Goal: Task Accomplishment & Management: Complete application form

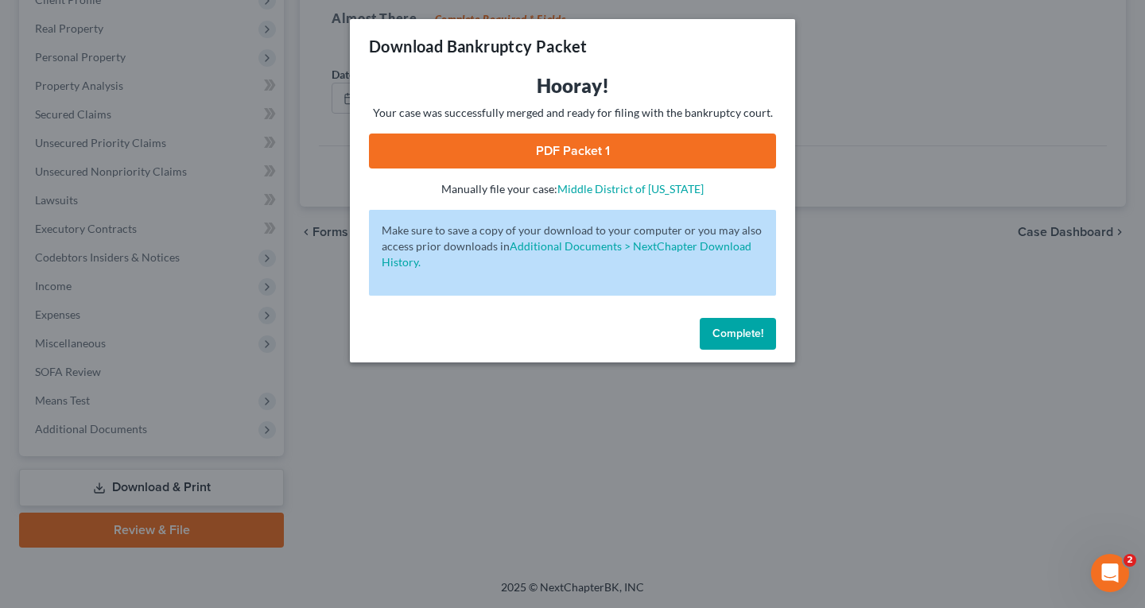
click at [740, 330] on span "Complete!" at bounding box center [737, 334] width 51 height 14
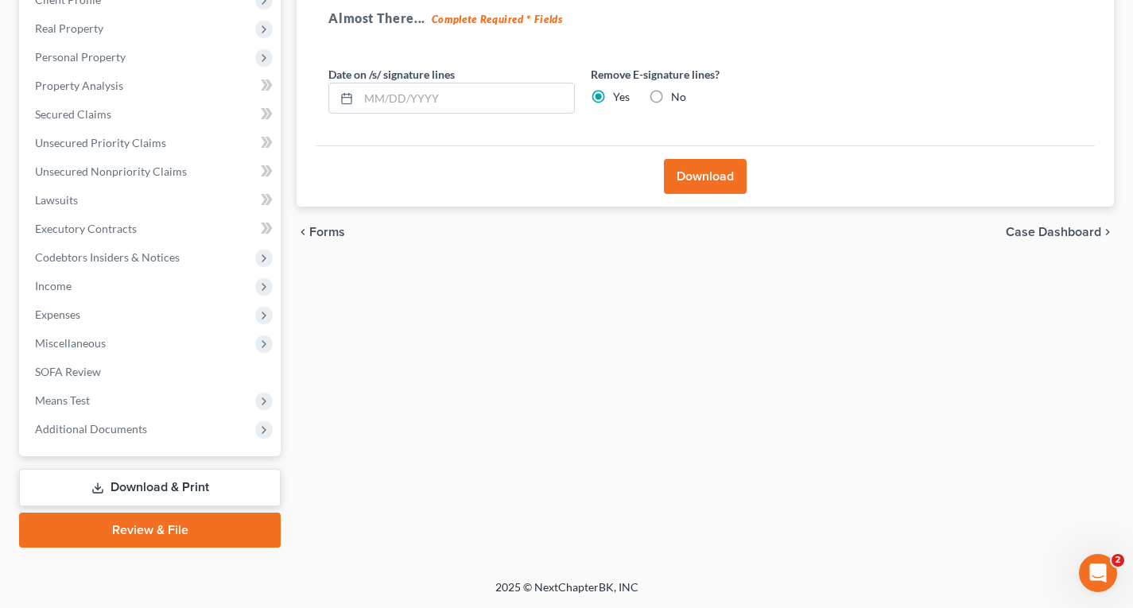
click at [155, 537] on link "Review & File" at bounding box center [150, 530] width 262 height 35
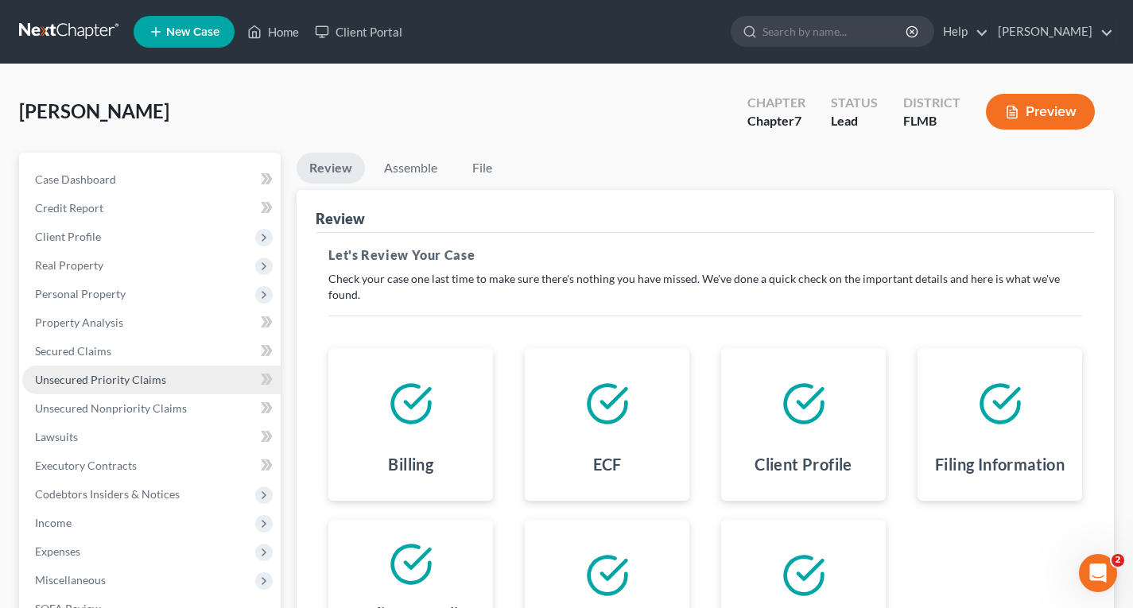
scroll to position [237, 0]
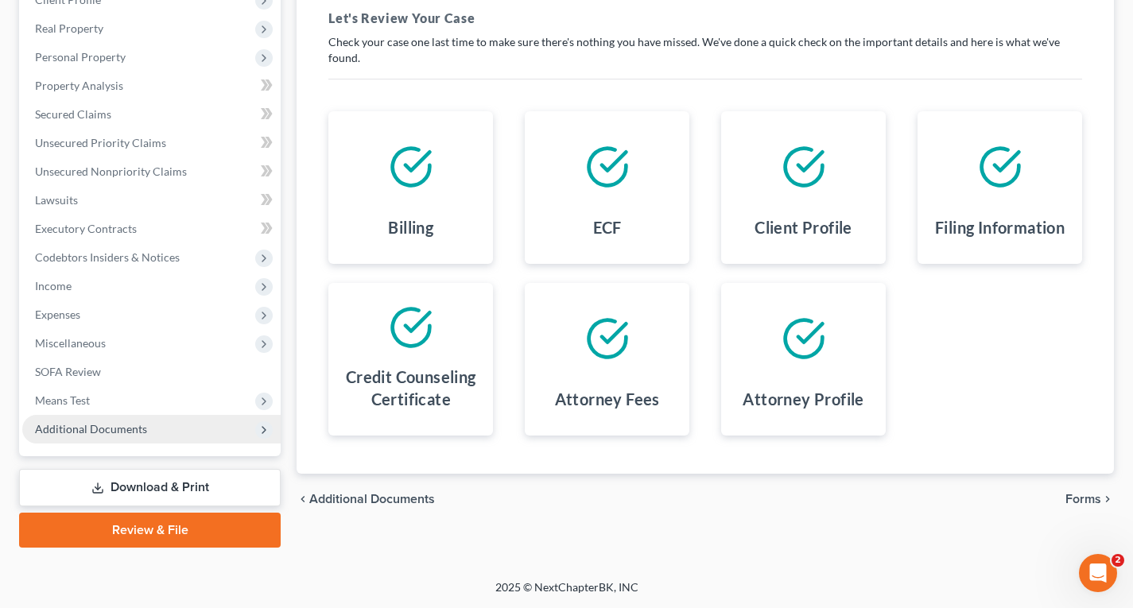
click at [118, 427] on span "Additional Documents" at bounding box center [91, 429] width 112 height 14
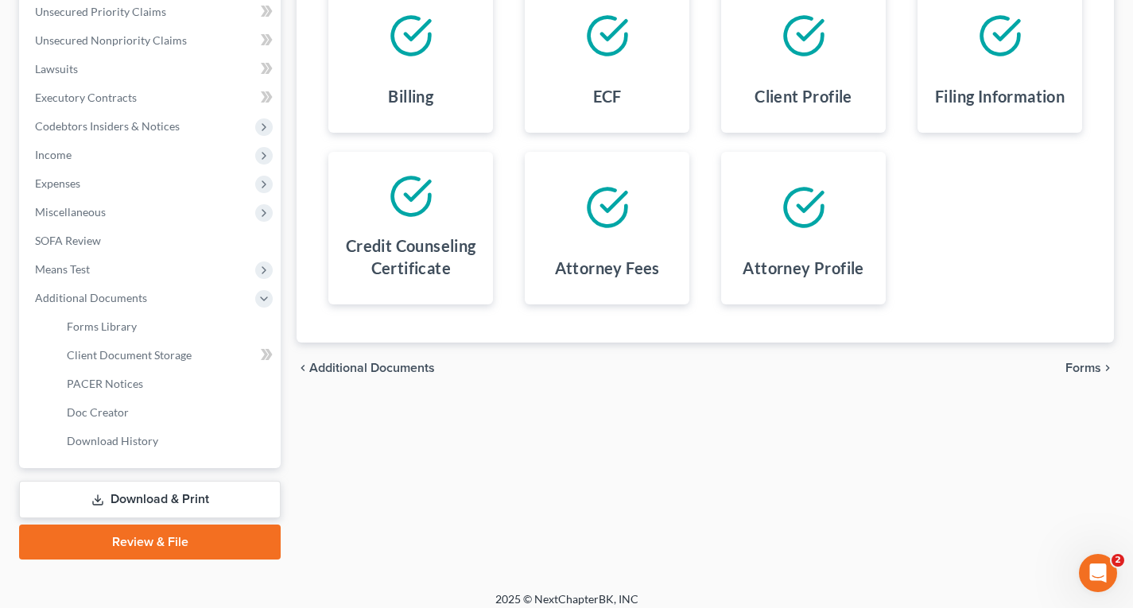
scroll to position [380, 0]
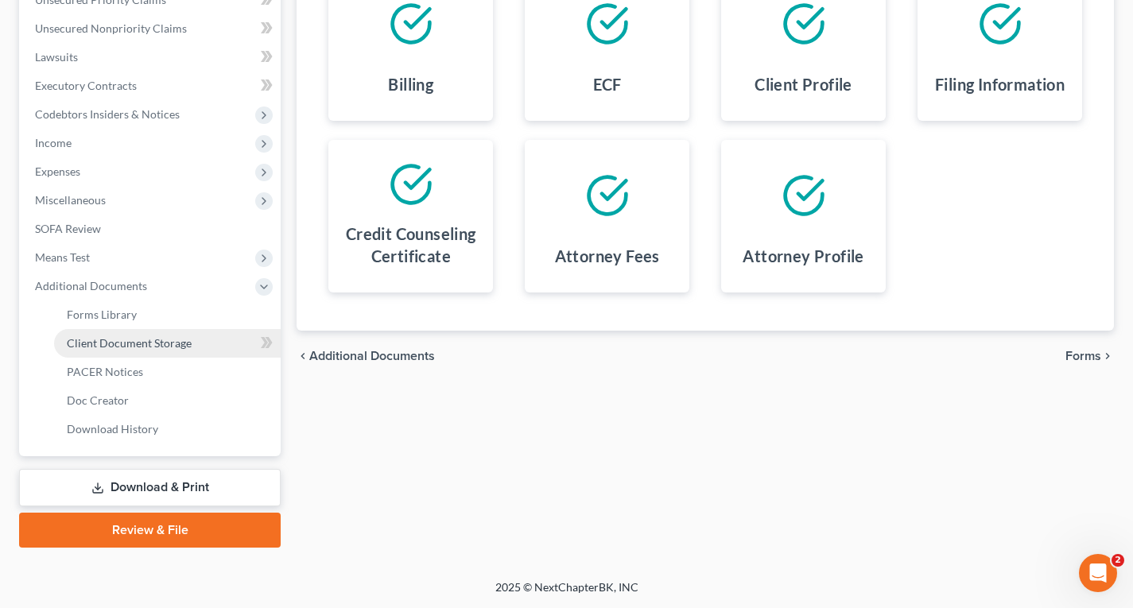
click at [114, 346] on span "Client Document Storage" at bounding box center [129, 343] width 125 height 14
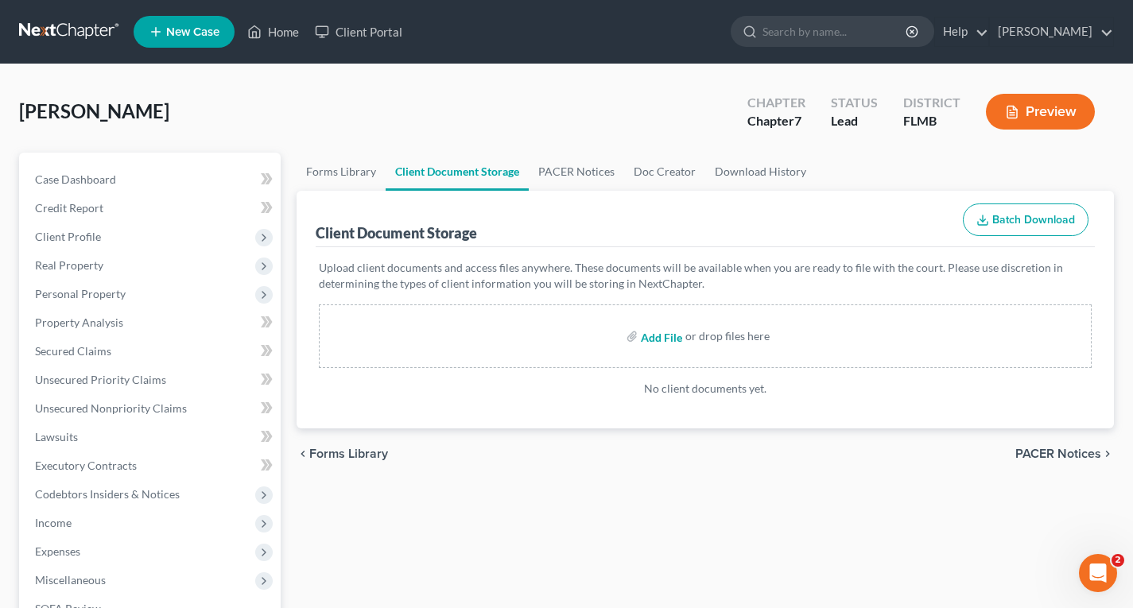
click at [662, 339] on input "file" at bounding box center [660, 336] width 38 height 29
type input "C:\fakepath\CCC.pdf"
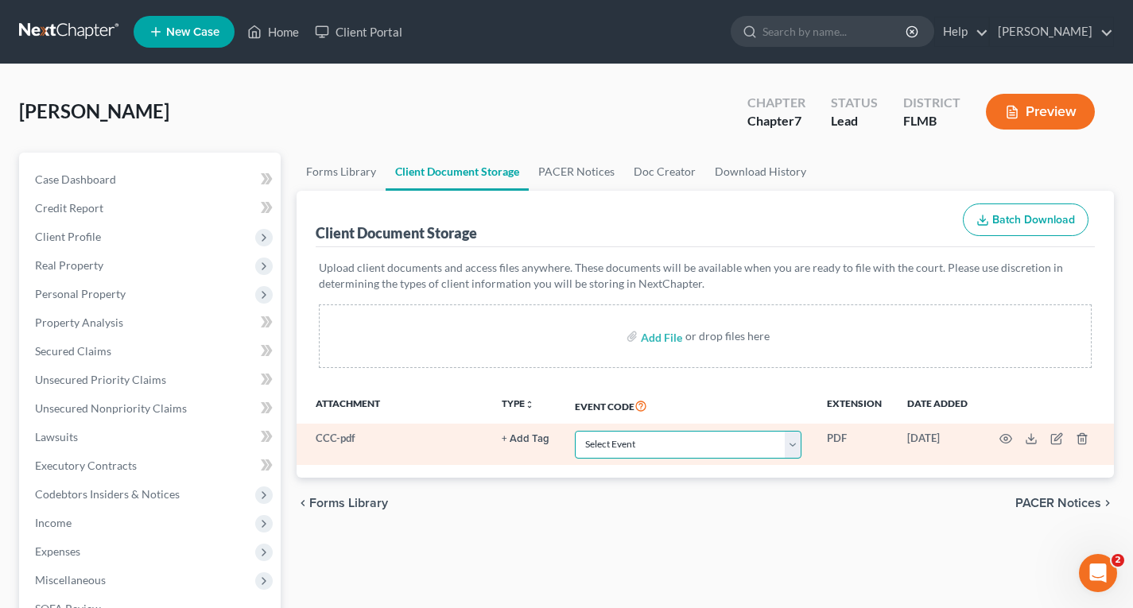
click at [725, 446] on select "Select Event 20 Largest Unsecured Creditors Amended Chapter 13 Plan Amended Cre…" at bounding box center [688, 445] width 227 height 28
select select "9"
click at [575, 431] on select "Select Event 20 Largest Unsecured Creditors Amended Chapter 13 Plan Amended Cre…" at bounding box center [688, 445] width 227 height 28
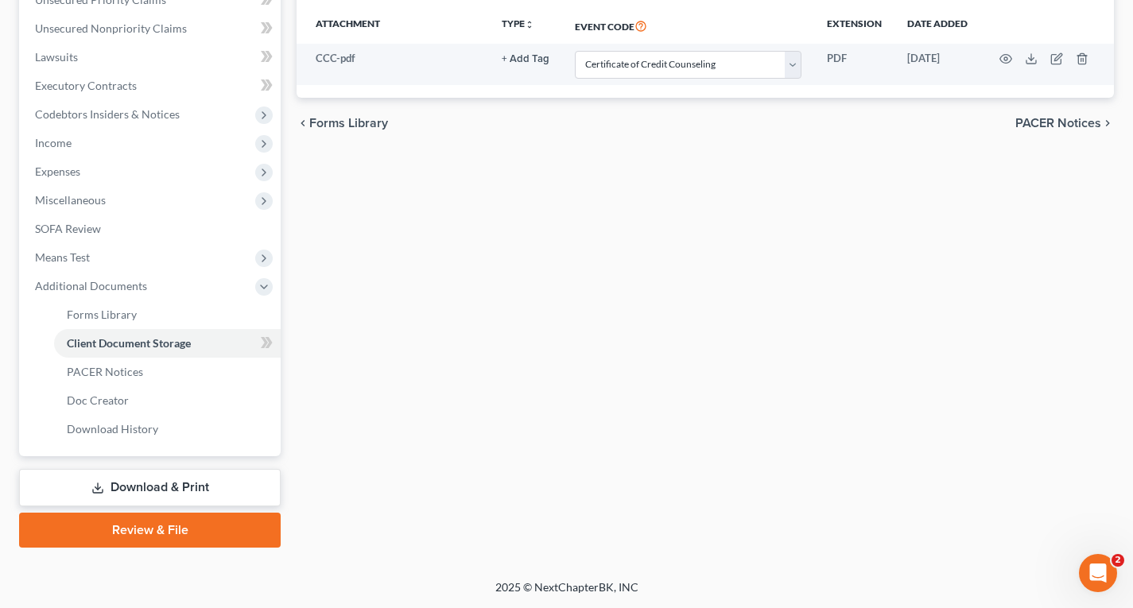
drag, startPoint x: 184, startPoint y: 526, endPoint x: 199, endPoint y: 525, distance: 15.1
click at [182, 526] on link "Review & File" at bounding box center [150, 530] width 262 height 35
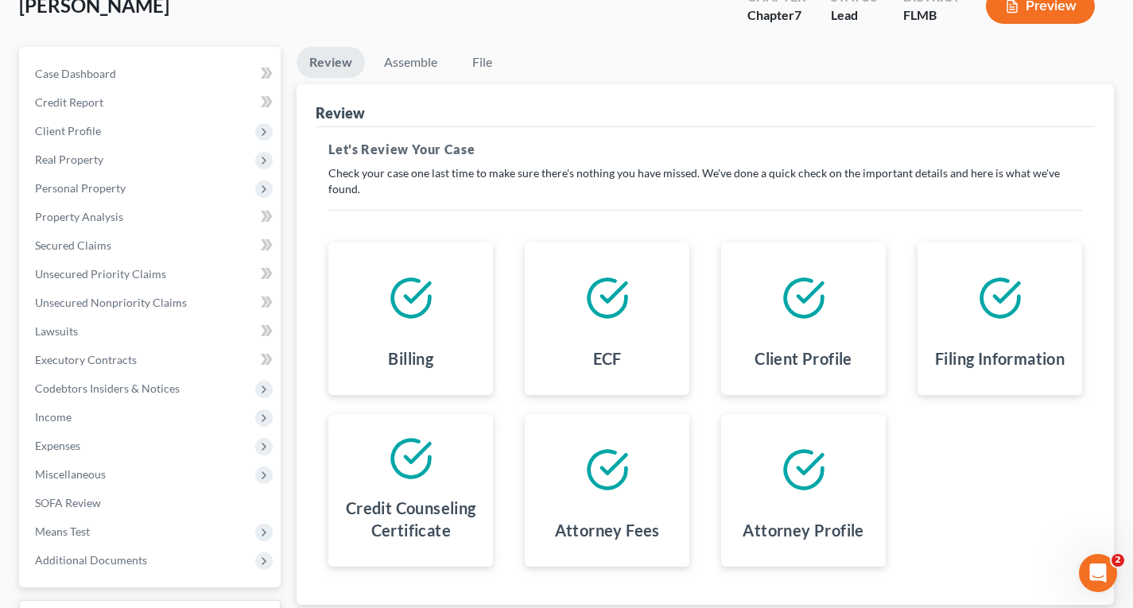
scroll to position [237, 0]
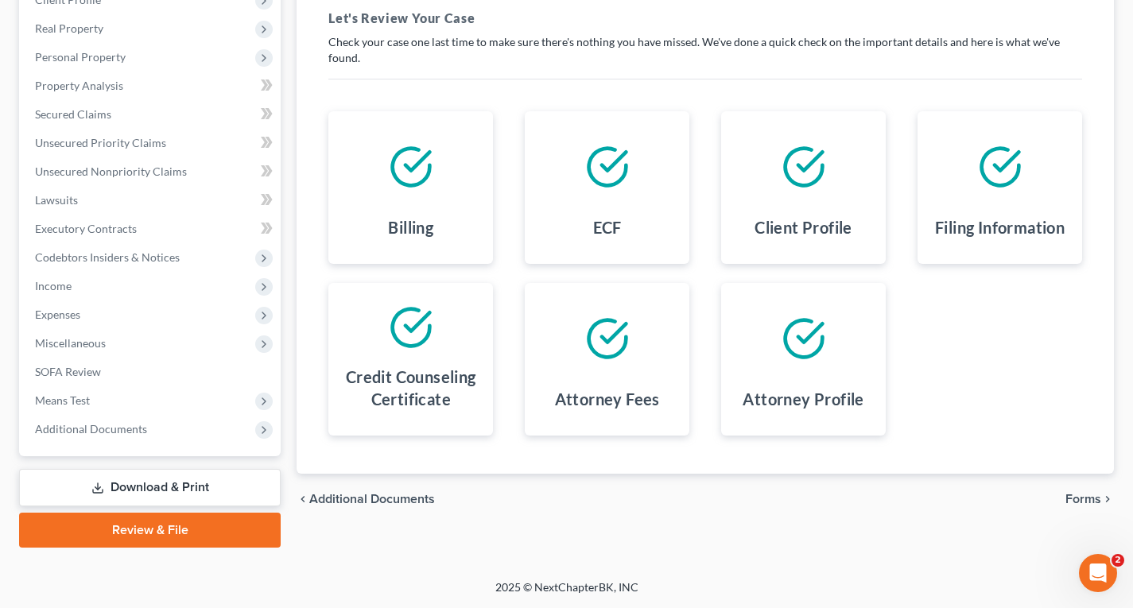
click at [1077, 504] on span "Forms" at bounding box center [1083, 499] width 36 height 13
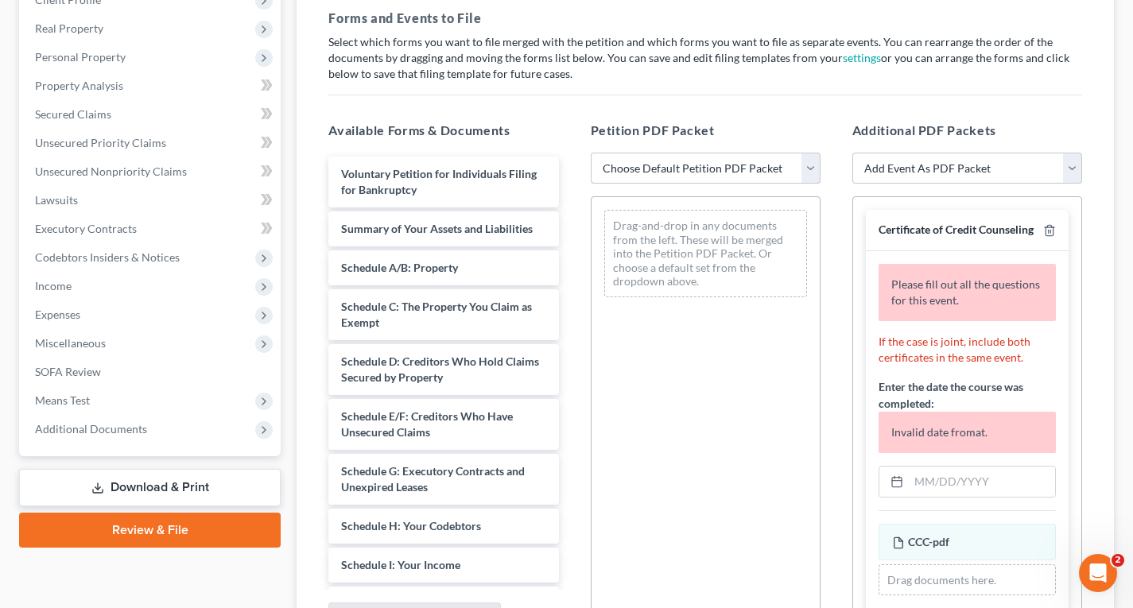
click at [715, 172] on select "Choose Default Petition PDF Packet Complete Bankruptcy Petition (all forms and …" at bounding box center [706, 169] width 230 height 32
select select "0"
click at [591, 153] on select "Choose Default Petition PDF Packet Complete Bankruptcy Petition (all forms and …" at bounding box center [706, 169] width 230 height 32
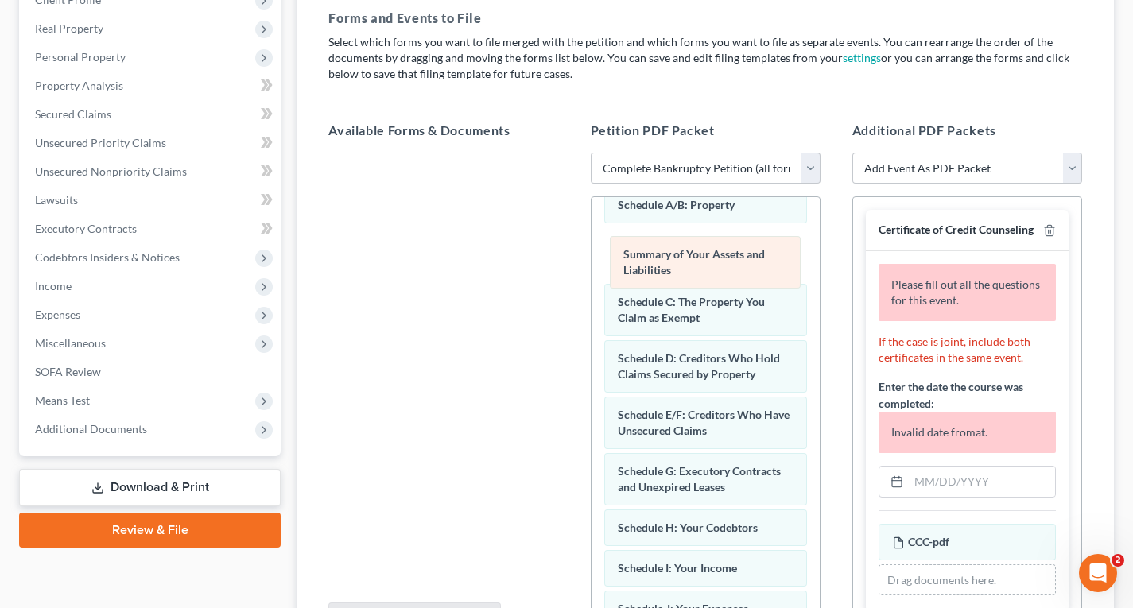
scroll to position [23, 0]
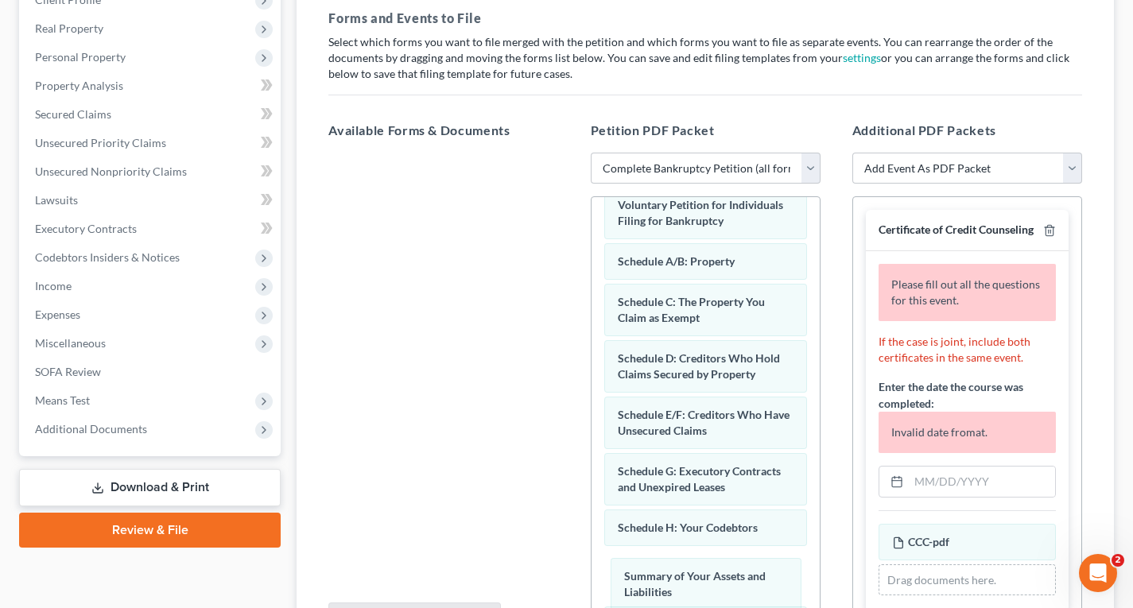
drag, startPoint x: 706, startPoint y: 268, endPoint x: 706, endPoint y: 573, distance: 305.3
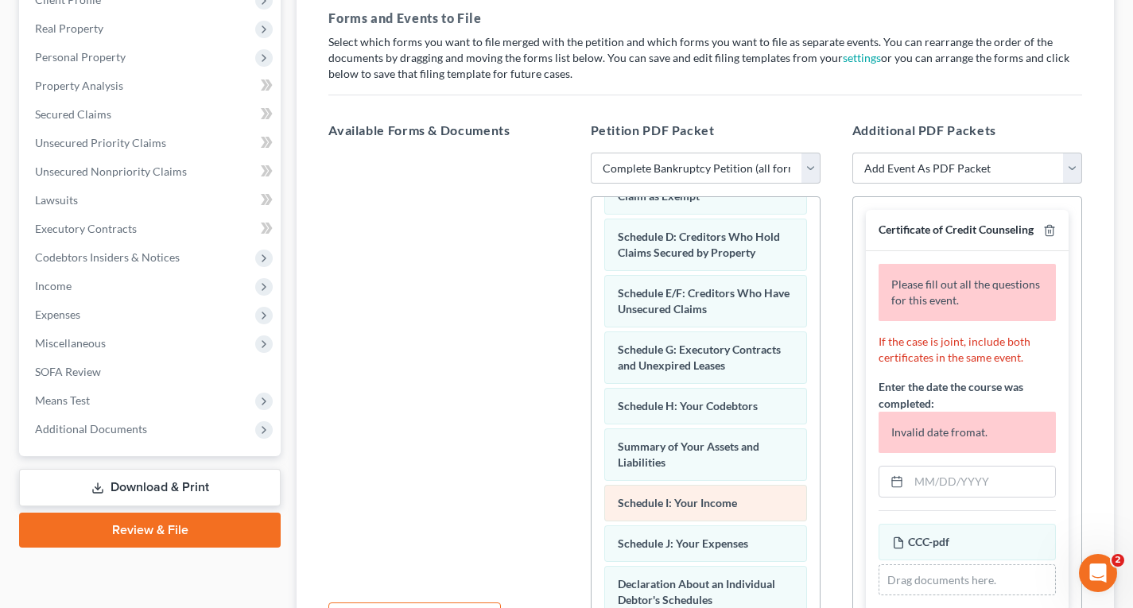
scroll to position [182, 0]
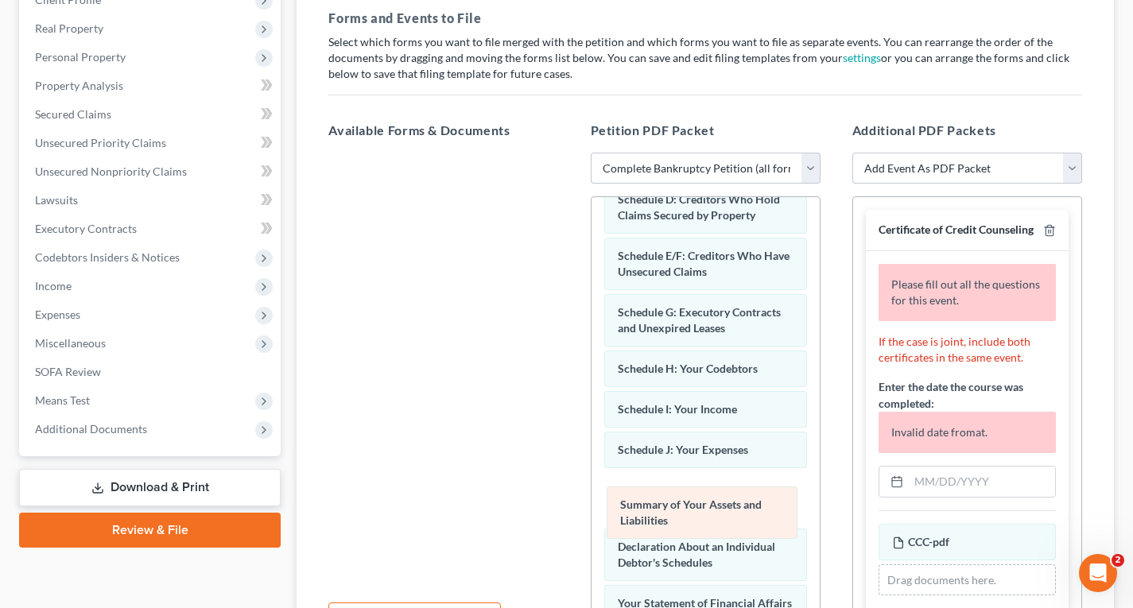
drag, startPoint x: 700, startPoint y: 417, endPoint x: 702, endPoint y: 513, distance: 95.4
click at [702, 513] on div "Summary of Your Assets and Liabilities Voluntary Petition for Individuals Filin…" at bounding box center [705, 555] width 228 height 1081
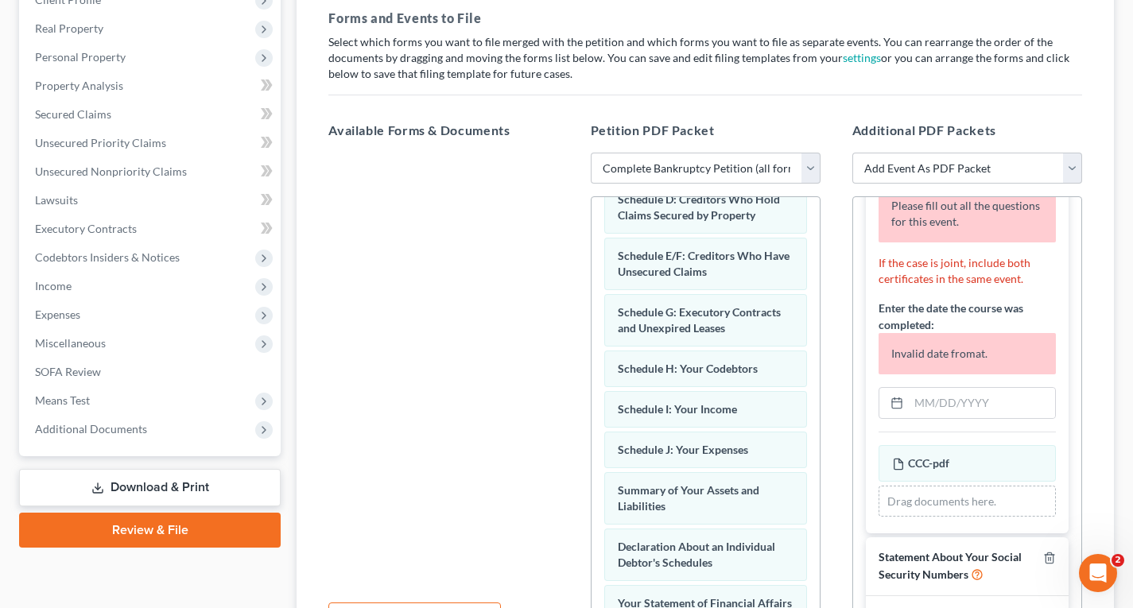
scroll to position [79, 0]
click at [922, 417] on input "text" at bounding box center [982, 402] width 146 height 30
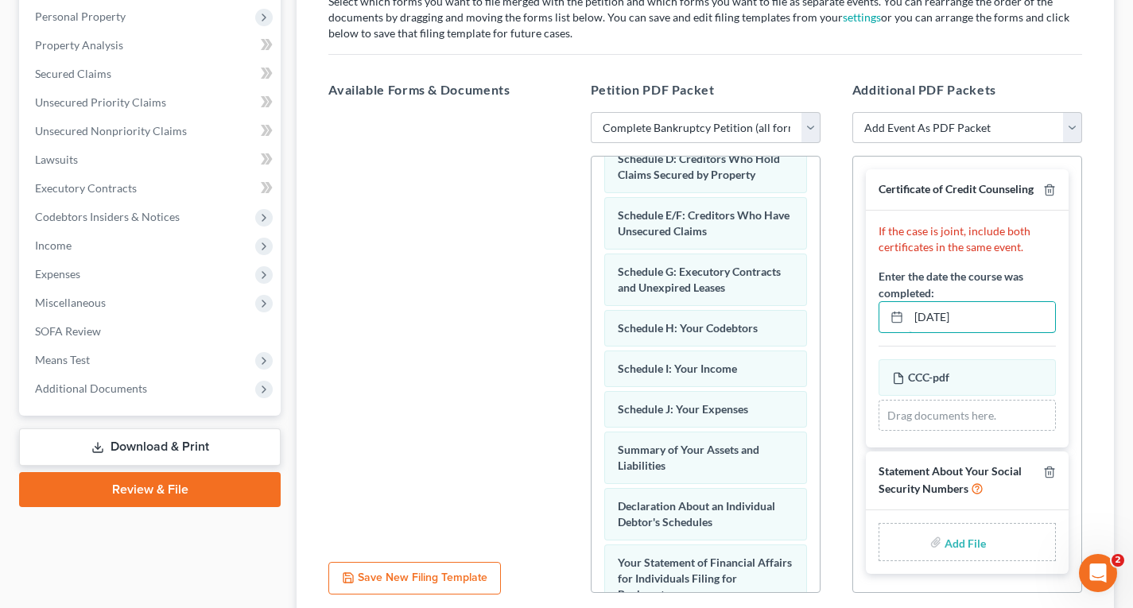
scroll to position [316, 0]
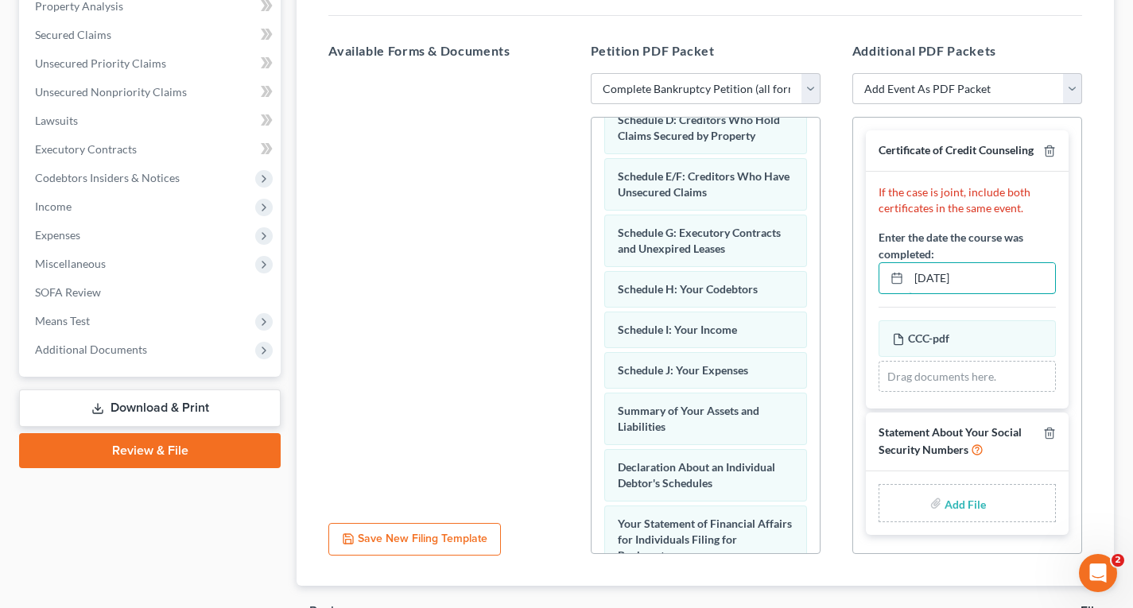
type input "[DATE]"
click at [976, 518] on input "file" at bounding box center [963, 503] width 38 height 29
type input "C:\fakepath\SSN.pdf"
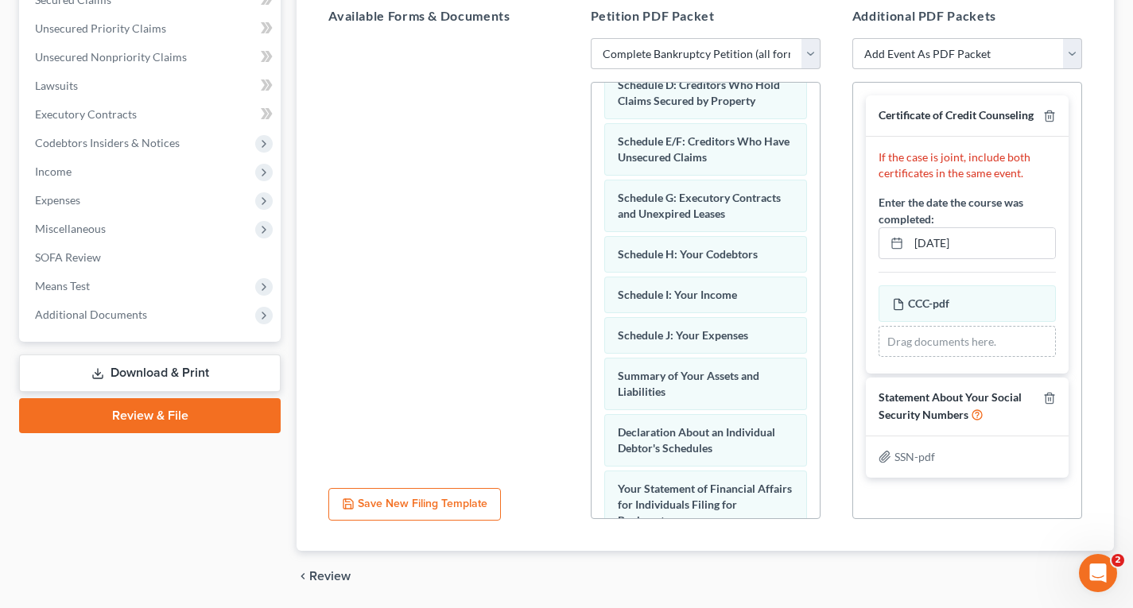
scroll to position [405, 0]
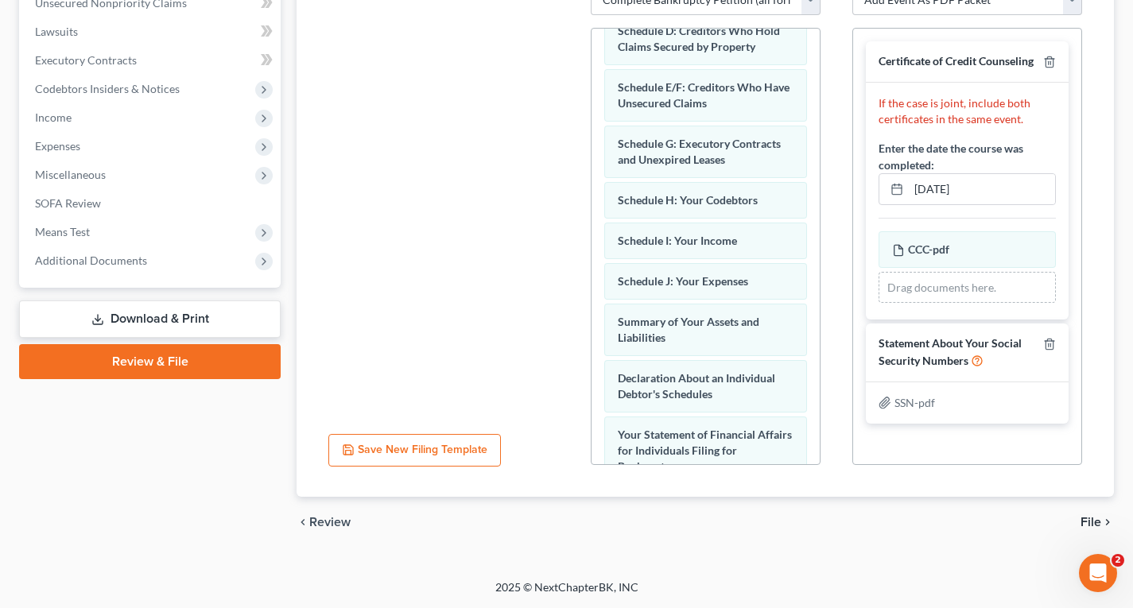
click at [1088, 522] on span "File" at bounding box center [1090, 522] width 21 height 13
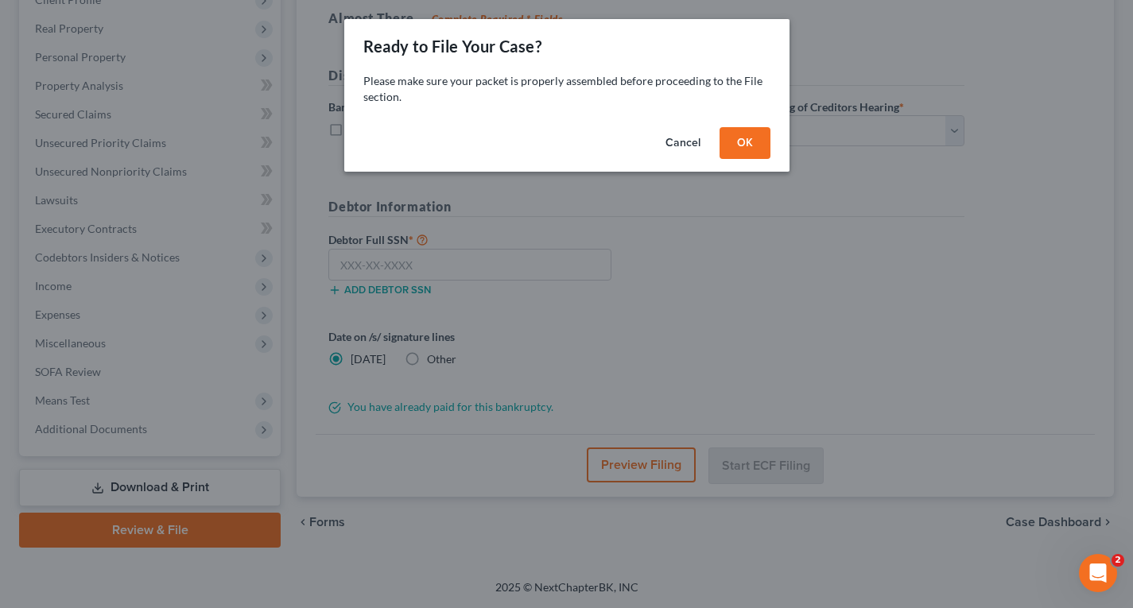
scroll to position [237, 0]
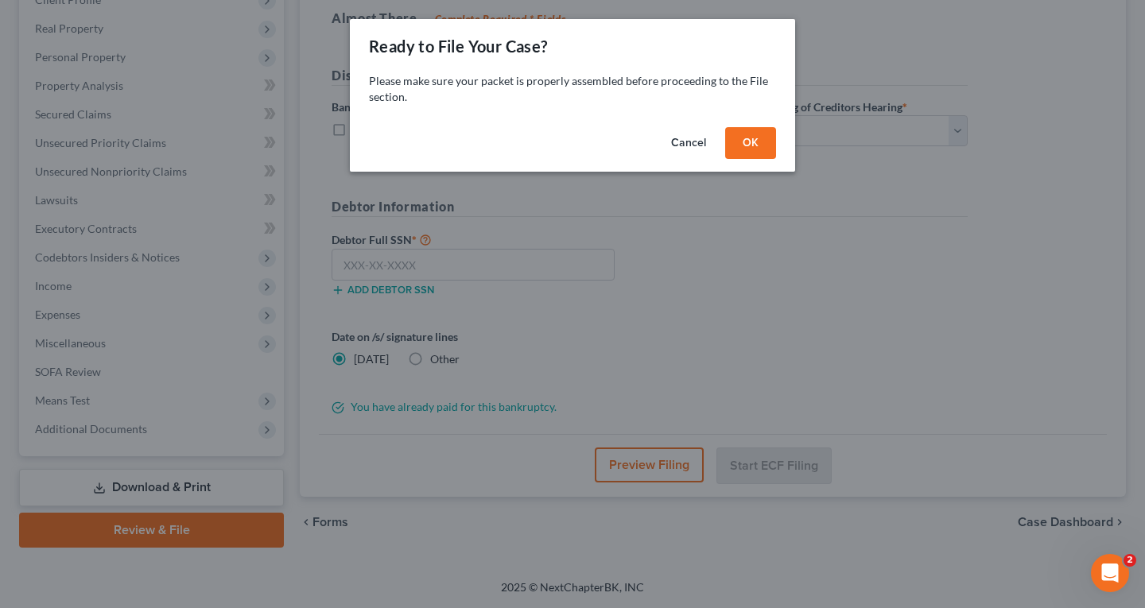
click at [735, 146] on button "OK" at bounding box center [750, 143] width 51 height 32
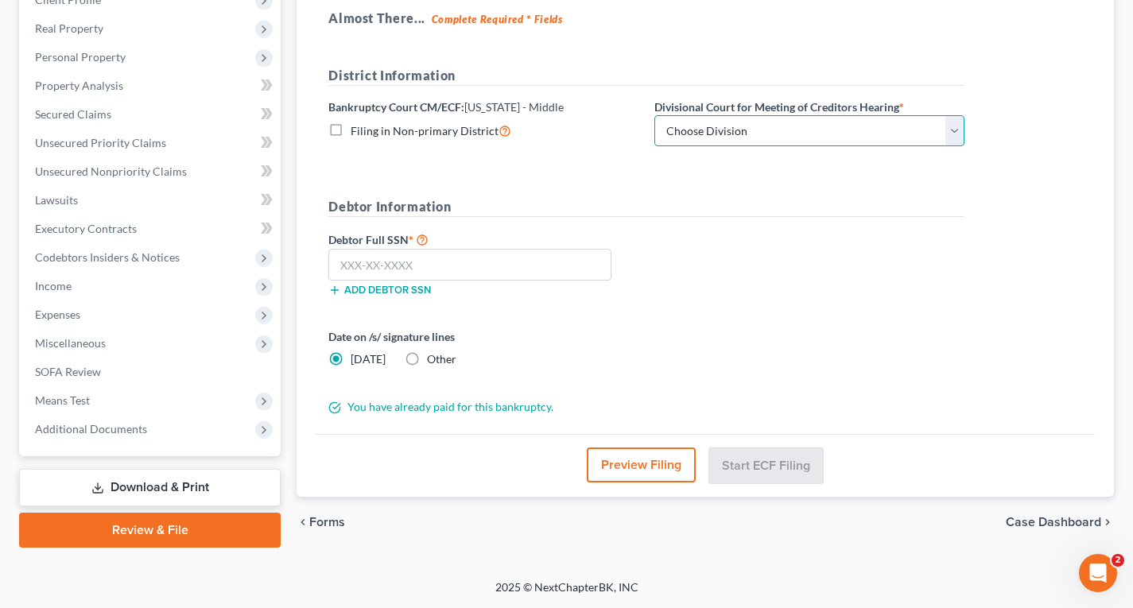
click at [758, 134] on select "Choose Division [GEOGRAPHIC_DATA][PERSON_NAME] [GEOGRAPHIC_DATA] [GEOGRAPHIC_DA…" at bounding box center [809, 131] width 310 height 32
select select "1"
click at [654, 115] on select "Choose Division [GEOGRAPHIC_DATA][PERSON_NAME] [GEOGRAPHIC_DATA] [GEOGRAPHIC_DA…" at bounding box center [809, 131] width 310 height 32
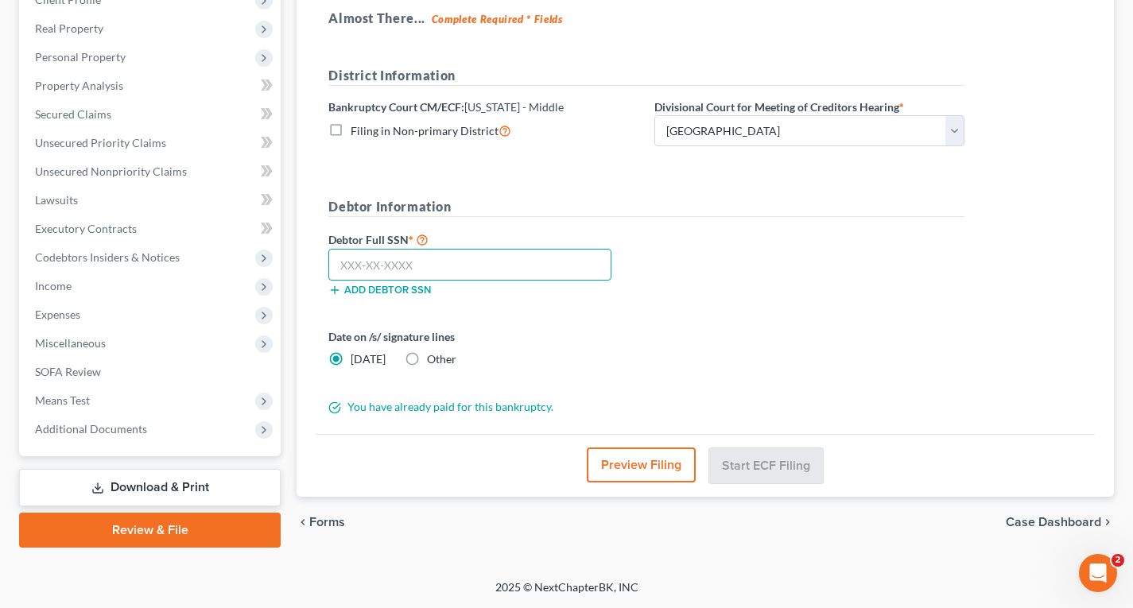
click at [456, 261] on input "text" at bounding box center [469, 265] width 283 height 32
type input "581-23-8366"
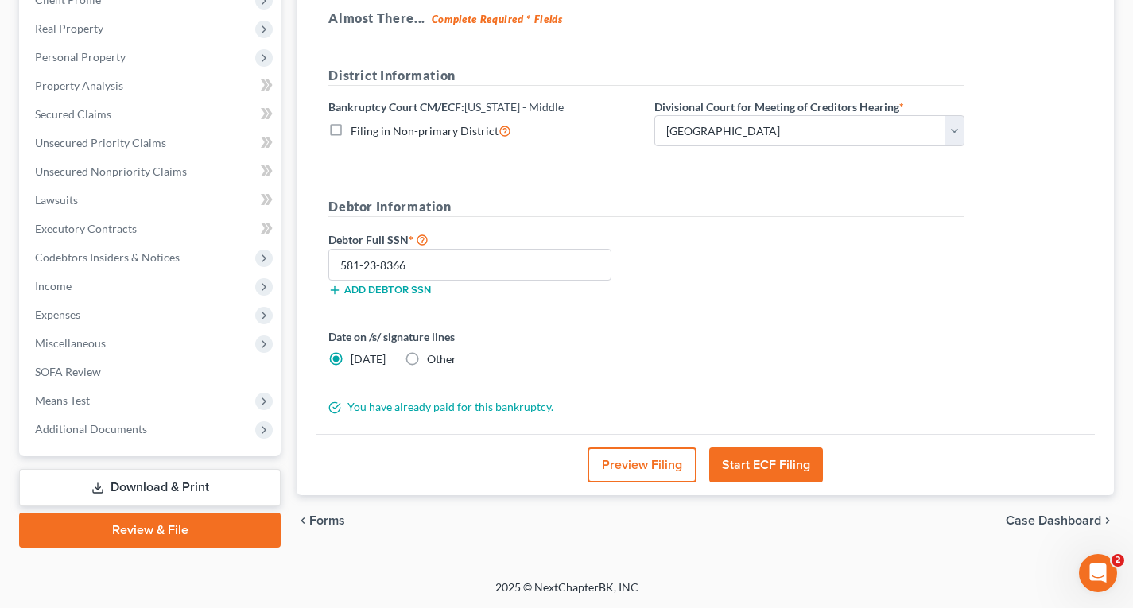
click at [774, 457] on button "Start ECF Filing" at bounding box center [766, 465] width 114 height 35
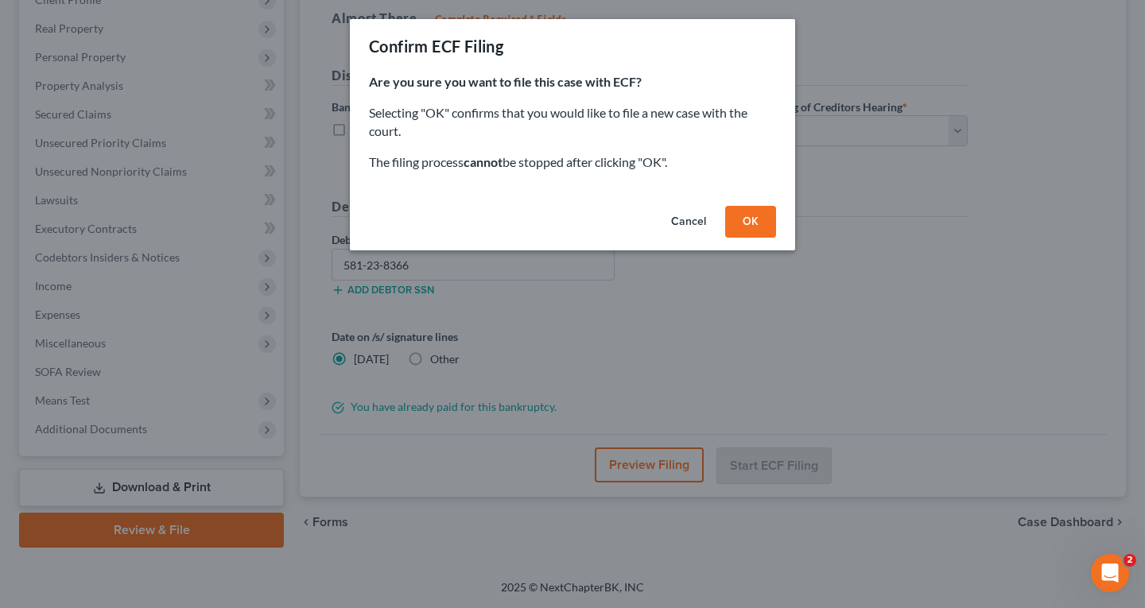
click at [764, 215] on button "OK" at bounding box center [750, 222] width 51 height 32
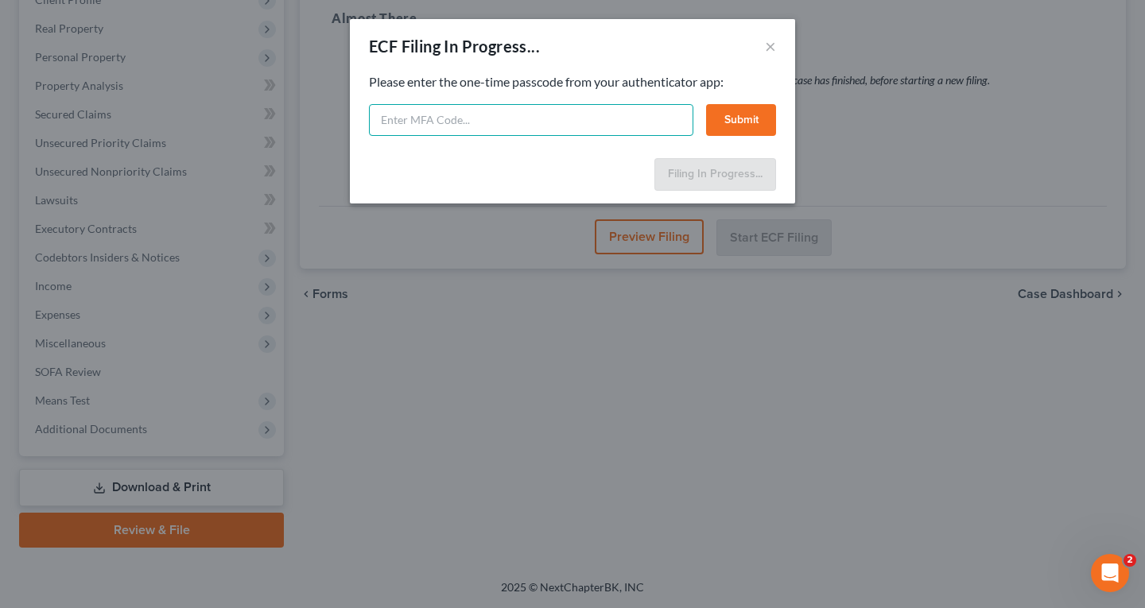
click at [479, 110] on input "text" at bounding box center [531, 120] width 324 height 32
type input "1k0a-jaqo-s8fv-xfvq"
click at [754, 110] on button "Submit" at bounding box center [741, 120] width 70 height 32
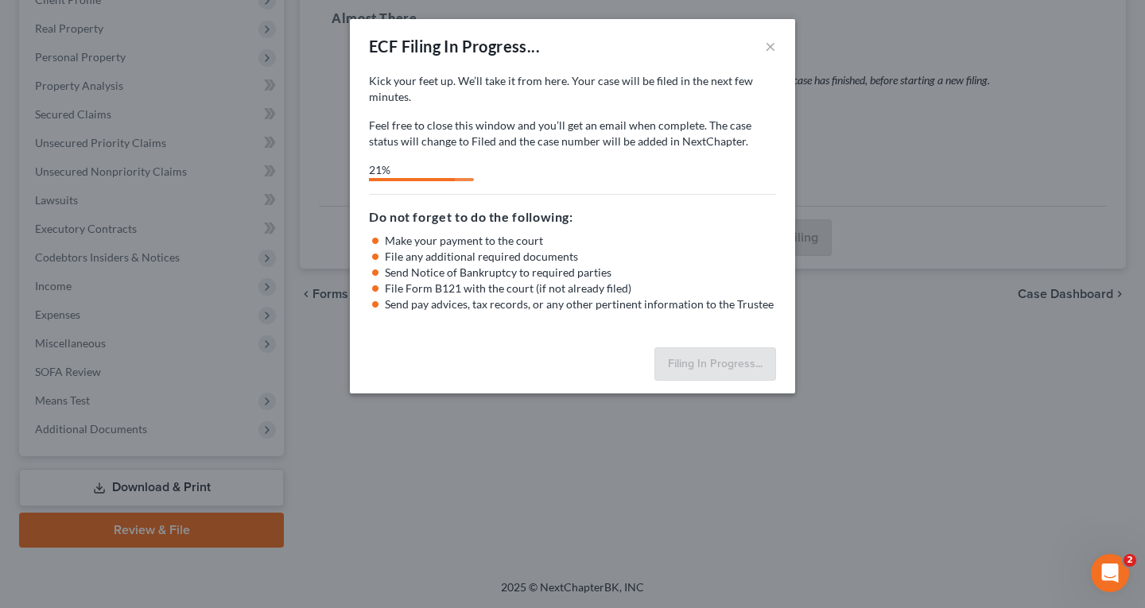
select select "1"
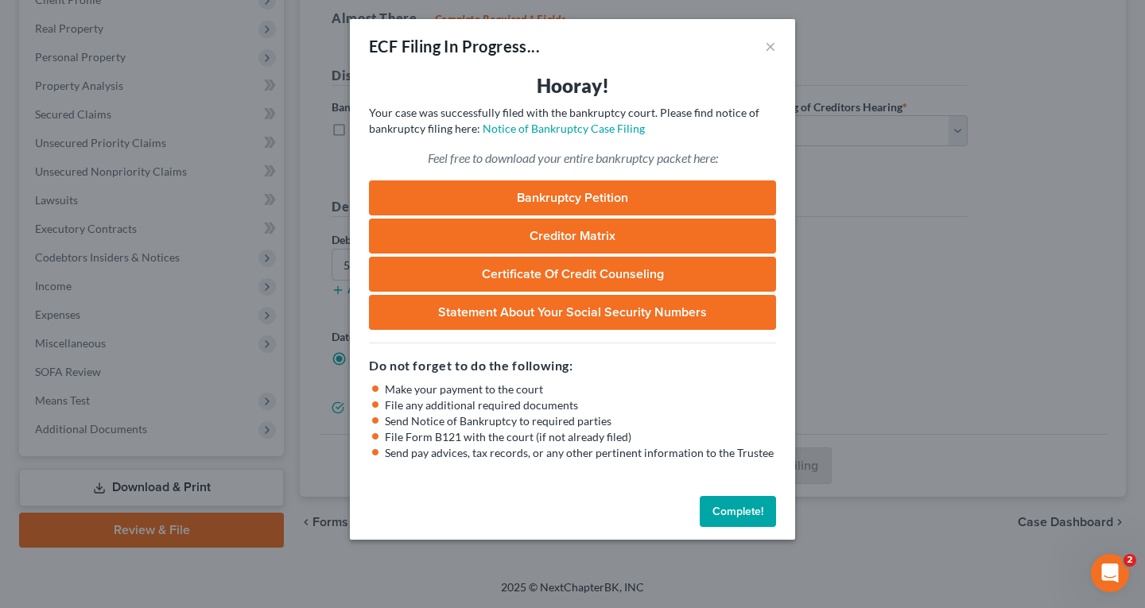
click at [750, 510] on button "Complete!" at bounding box center [738, 512] width 76 height 32
